Goal: Information Seeking & Learning: Learn about a topic

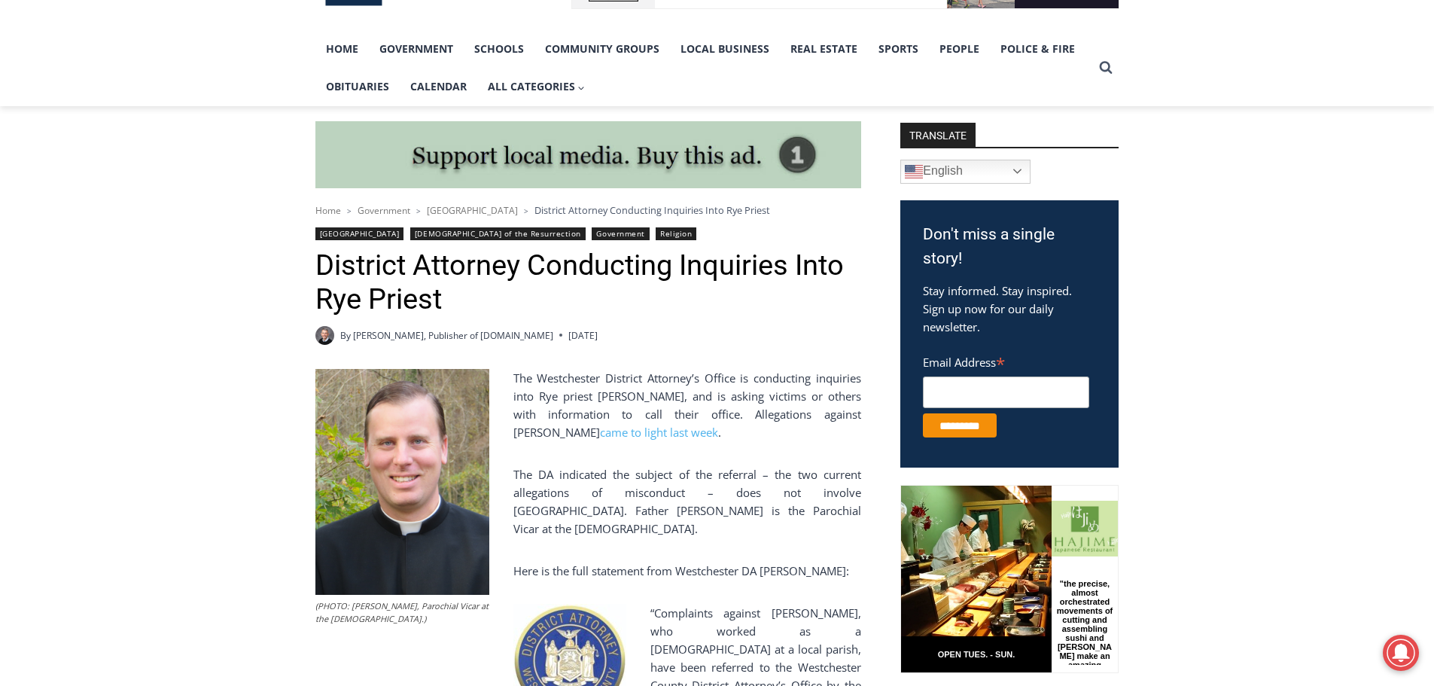
scroll to position [376, 0]
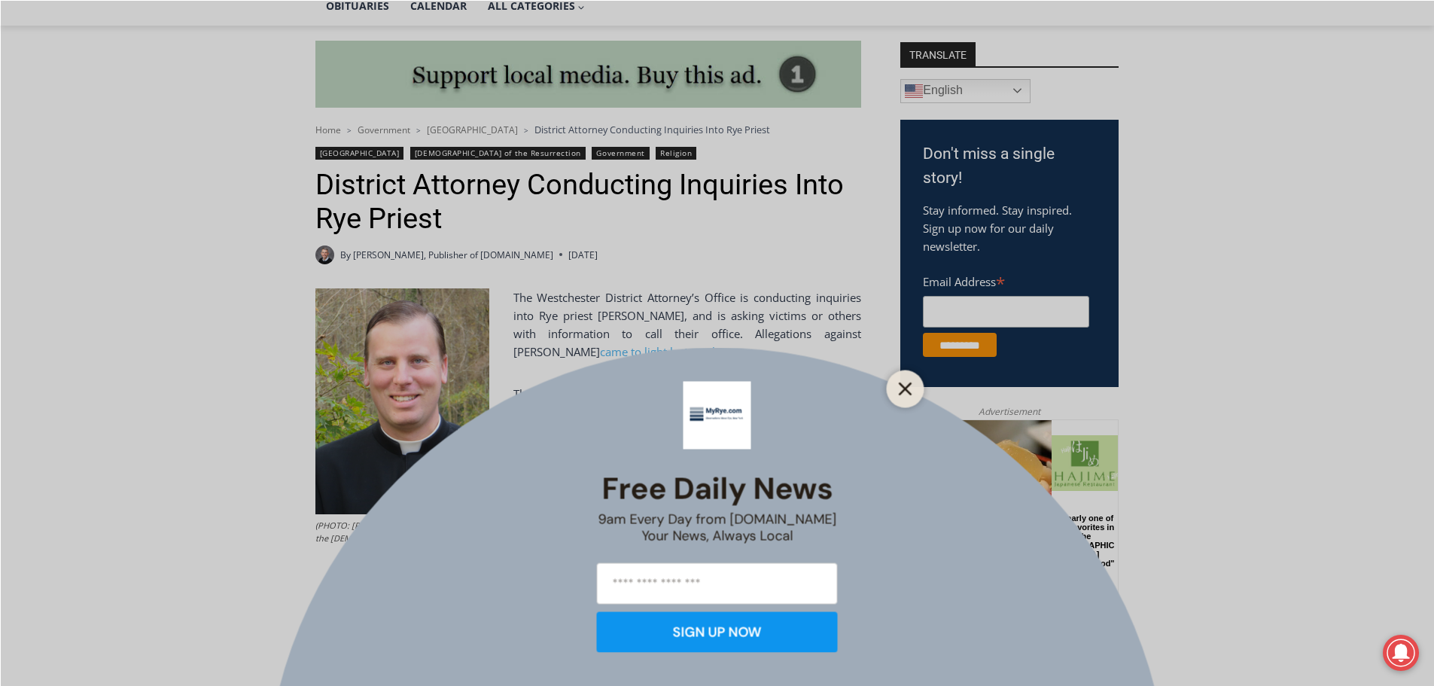
click at [902, 397] on button "Close" at bounding box center [905, 388] width 21 height 21
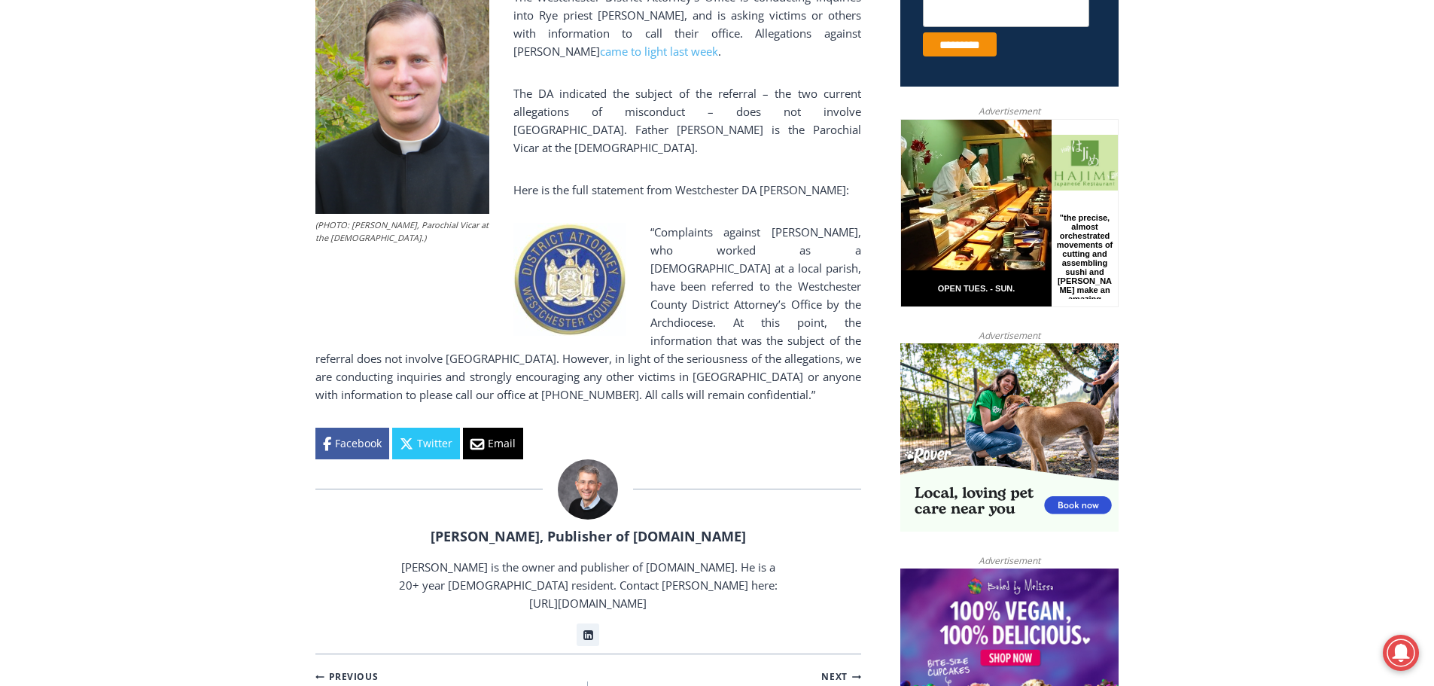
scroll to position [677, 0]
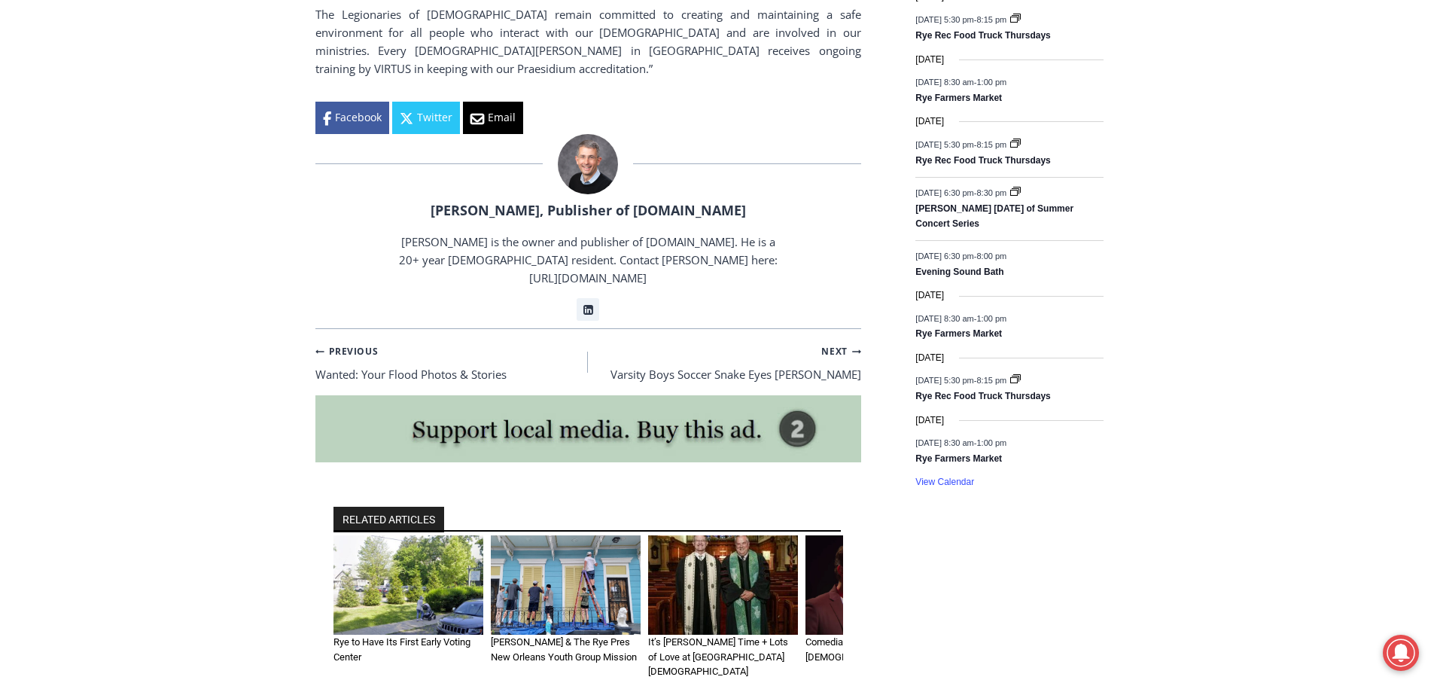
scroll to position [2107, 0]
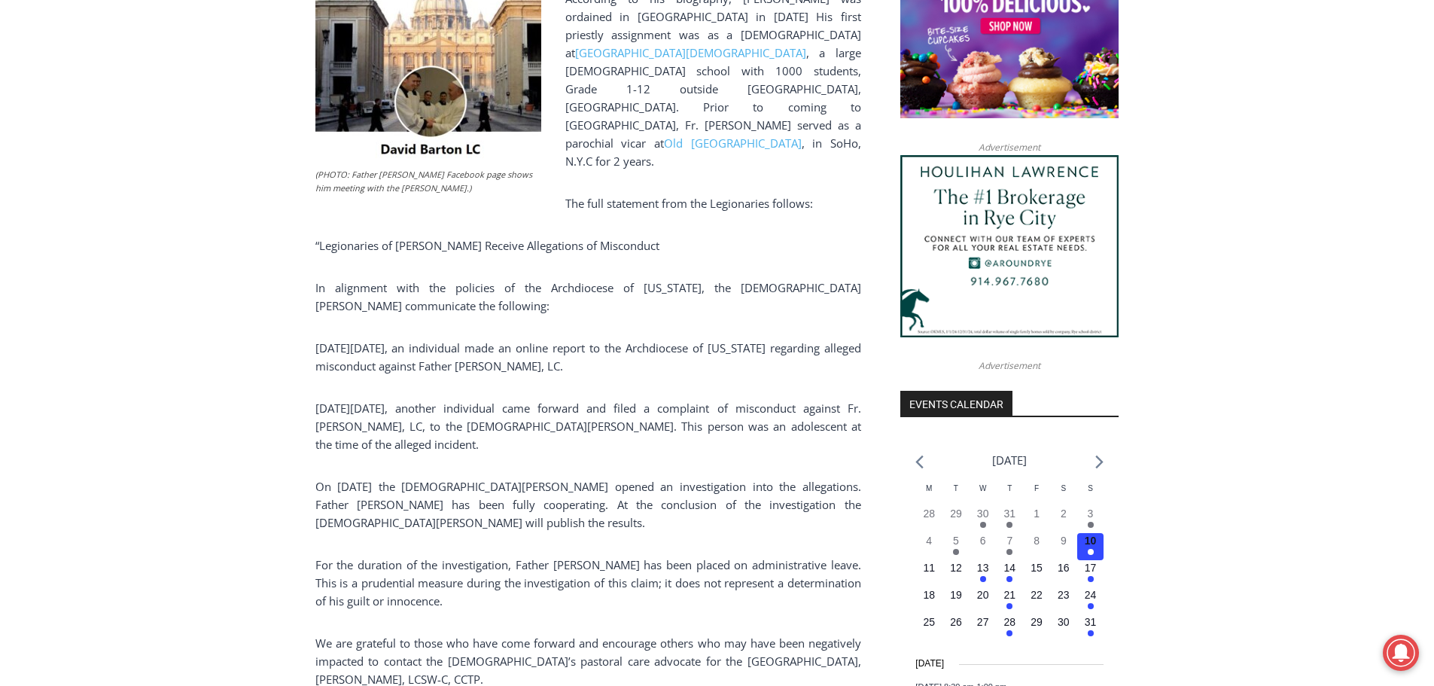
scroll to position [1355, 0]
